Goal: Task Accomplishment & Management: Manage account settings

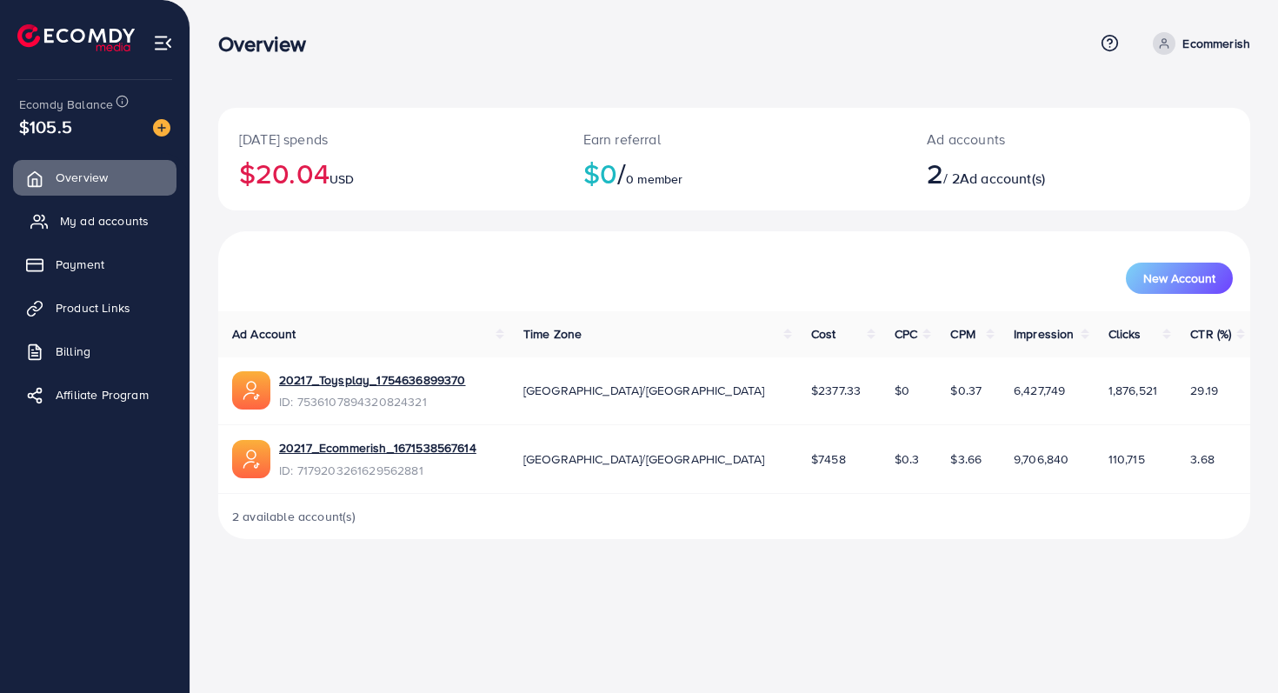
click at [113, 212] on span "My ad accounts" at bounding box center [104, 220] width 89 height 17
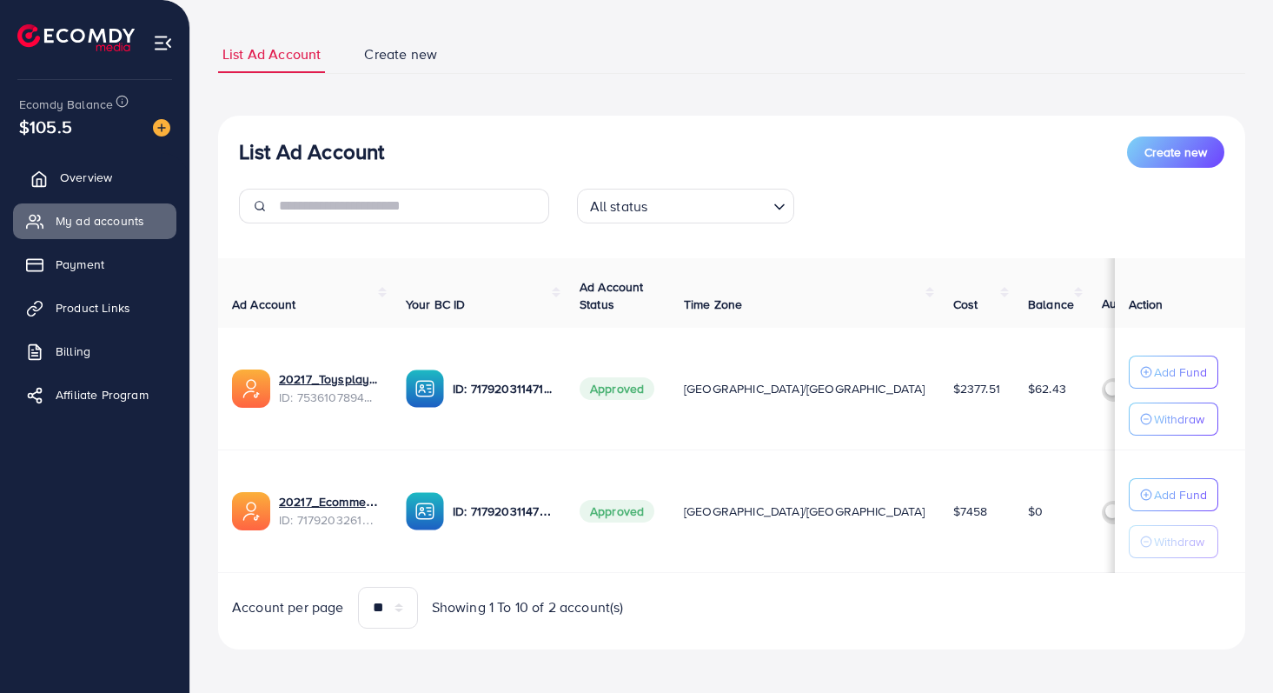
click at [123, 189] on link "Overview" at bounding box center [94, 177] width 163 height 35
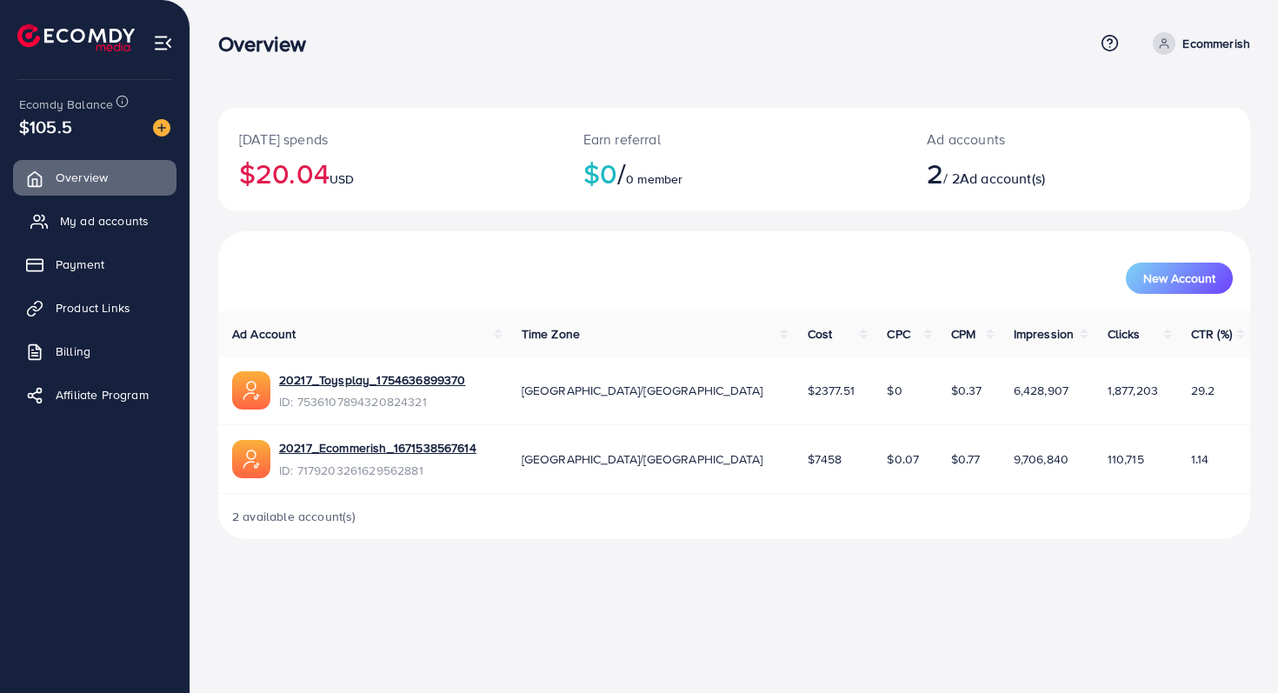
click at [76, 236] on link "My ad accounts" at bounding box center [94, 220] width 163 height 35
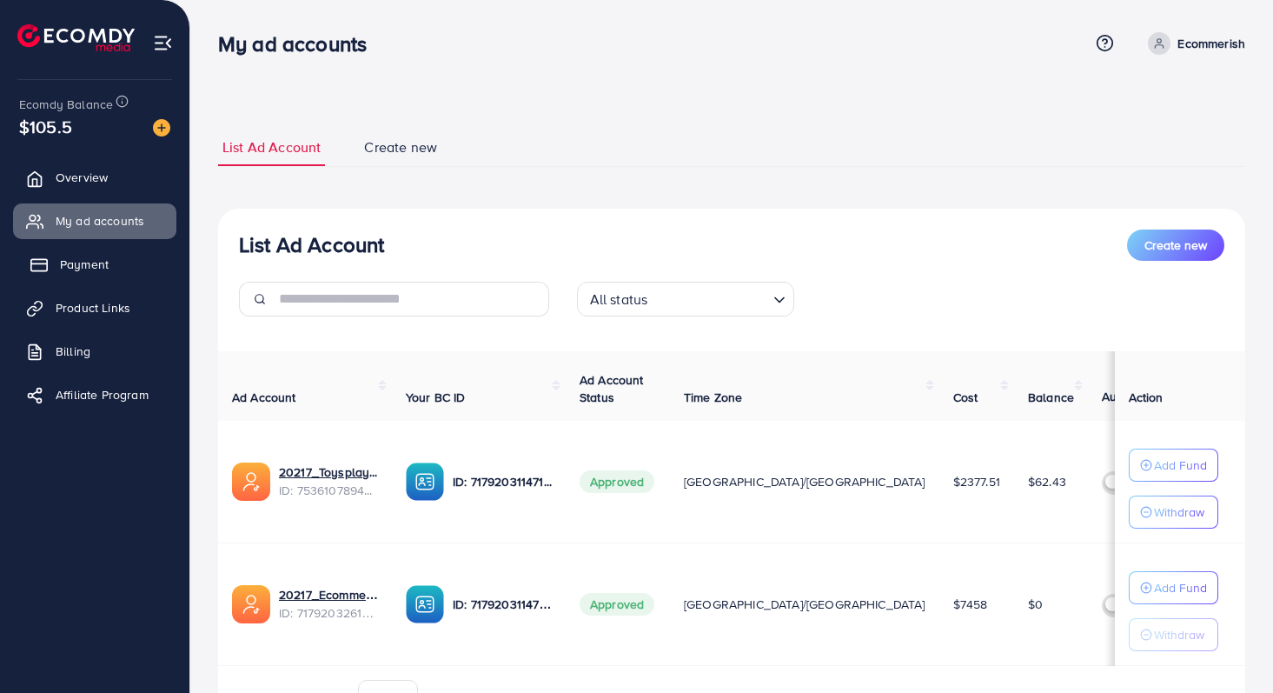
click at [64, 270] on span "Payment" at bounding box center [84, 264] width 49 height 17
